Goal: Information Seeking & Learning: Check status

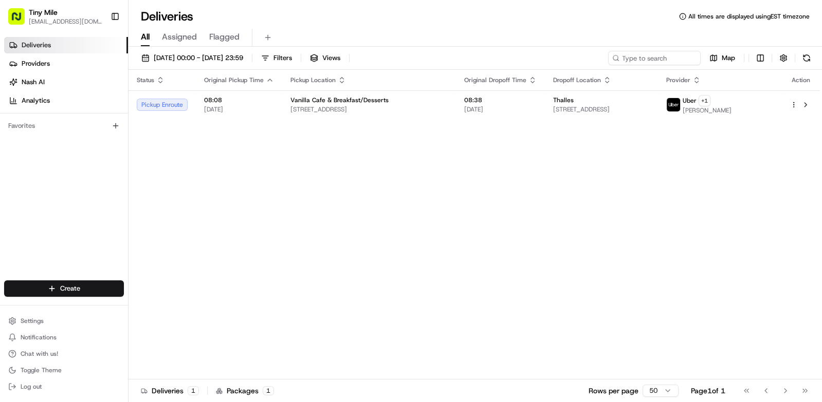
click at [116, 12] on button "Toggle Sidebar" at bounding box center [114, 16] width 17 height 17
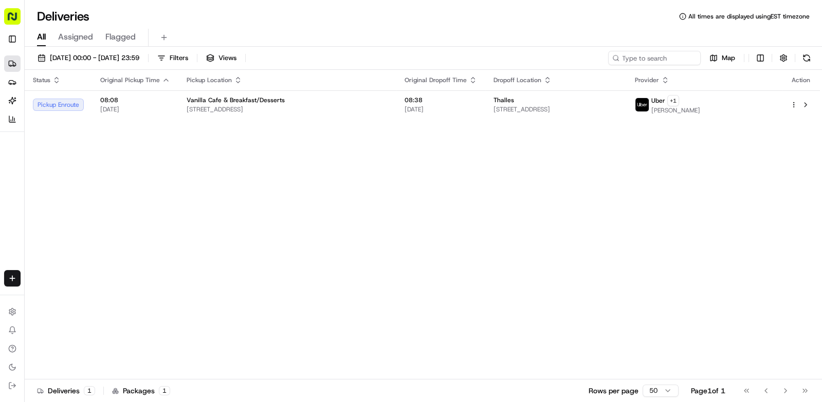
click at [803, 60] on button at bounding box center [806, 58] width 14 height 14
click at [619, 98] on div "Thalles" at bounding box center [556, 100] width 124 height 8
